Goal: Complete application form

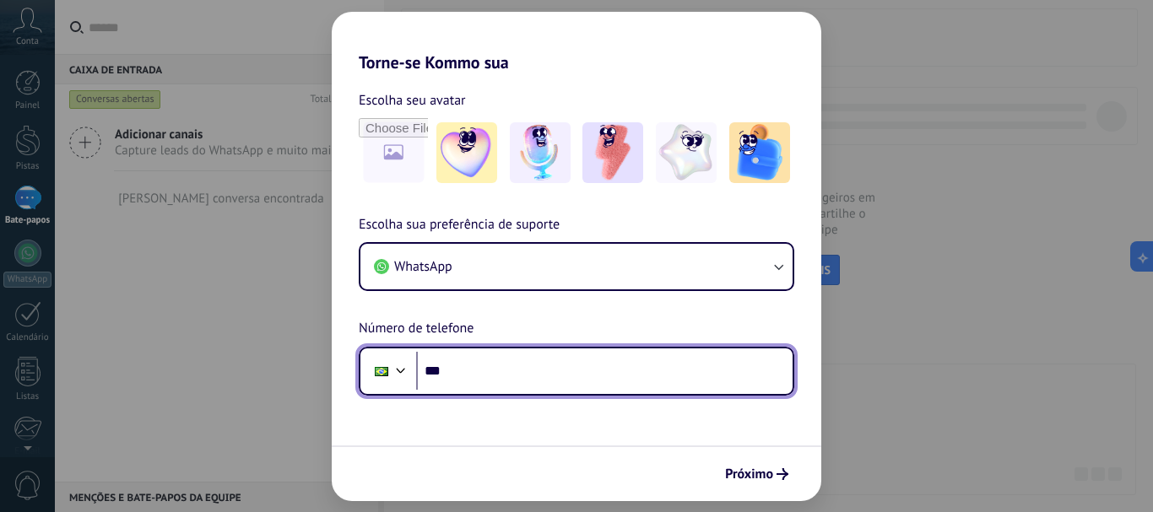
click at [504, 372] on input "***" at bounding box center [604, 371] width 376 height 39
click at [484, 370] on input "**********" at bounding box center [604, 371] width 376 height 39
type input "**********"
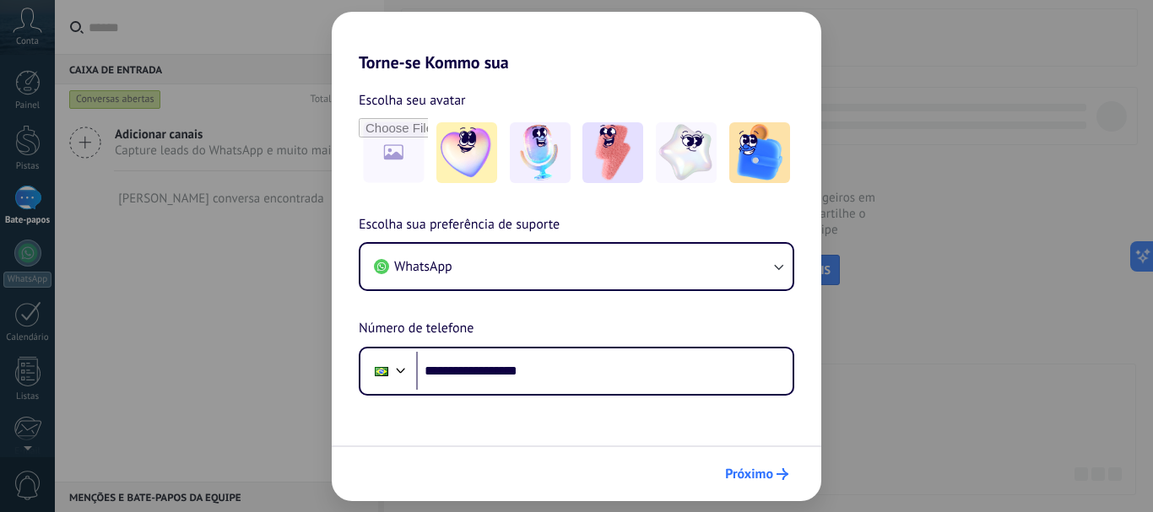
click at [739, 472] on font "Próximo" at bounding box center [749, 474] width 48 height 17
